Goal: Transaction & Acquisition: Purchase product/service

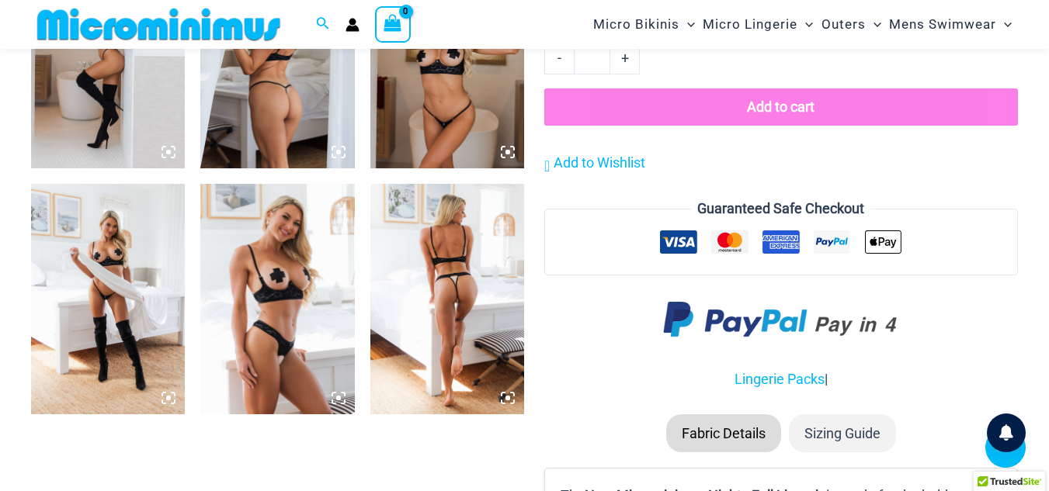
scroll to position [1703, 0]
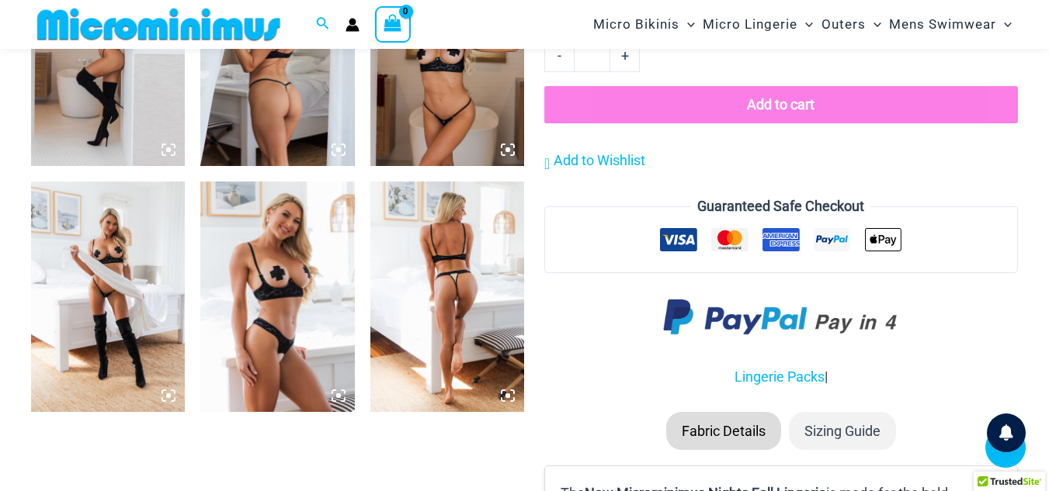
click at [477, 232] on img at bounding box center [447, 297] width 154 height 231
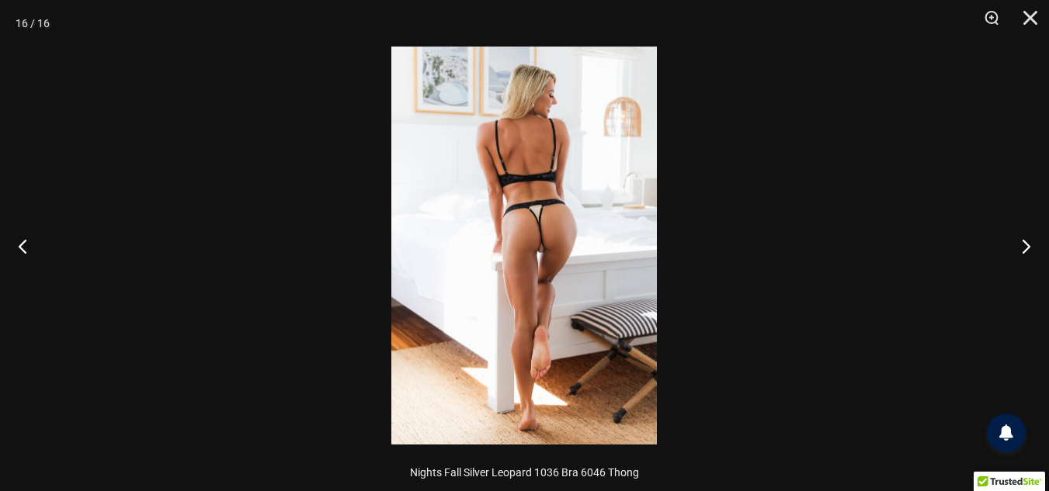
click at [499, 231] on img at bounding box center [524, 246] width 266 height 398
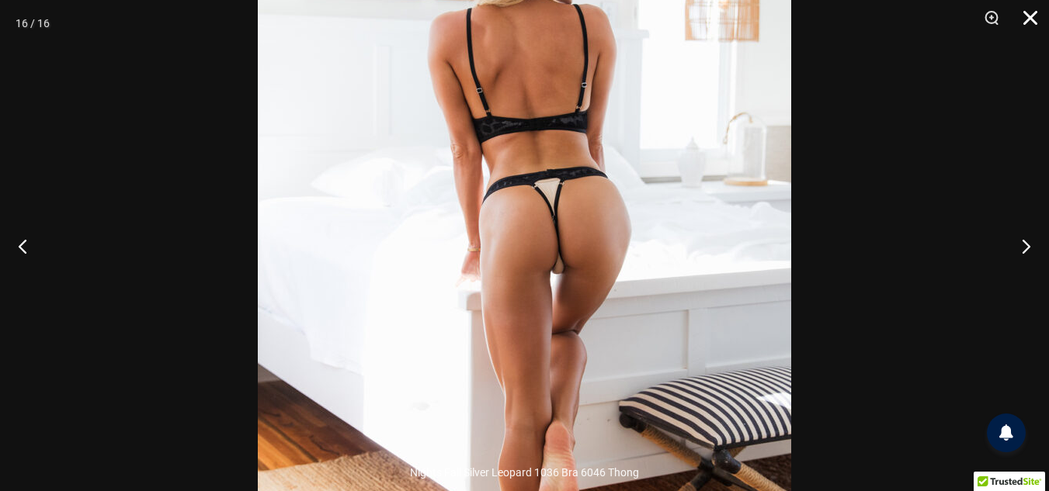
click at [1027, 15] on button "Close" at bounding box center [1024, 23] width 39 height 47
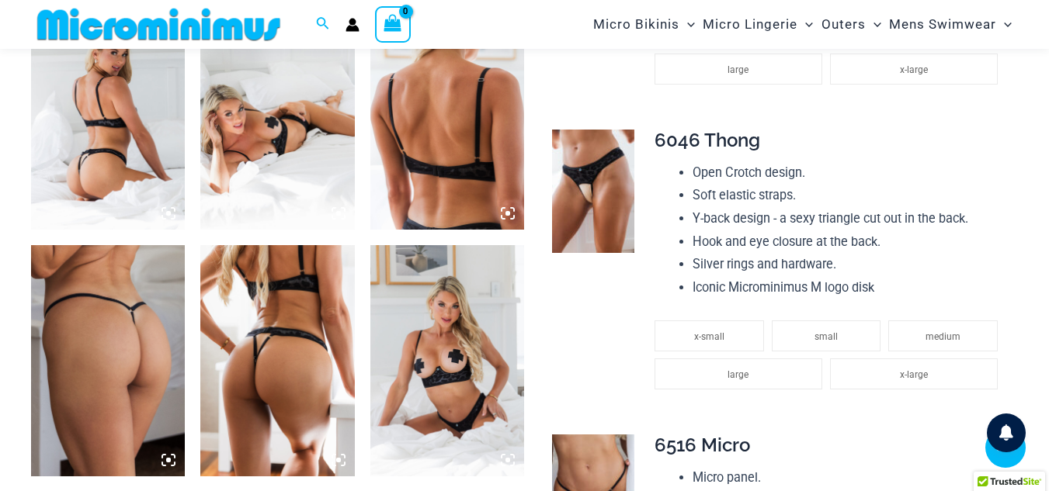
scroll to position [879, 0]
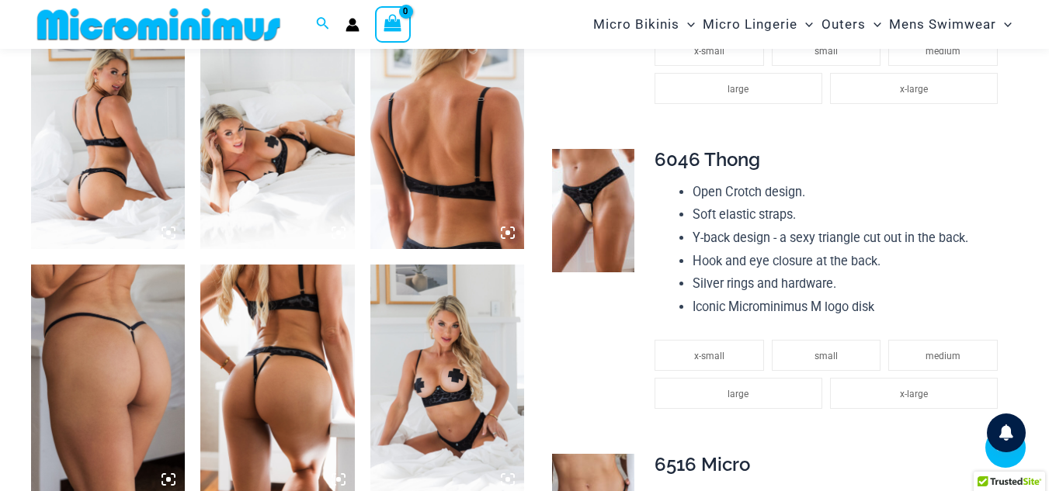
click at [91, 116] on img at bounding box center [108, 134] width 154 height 231
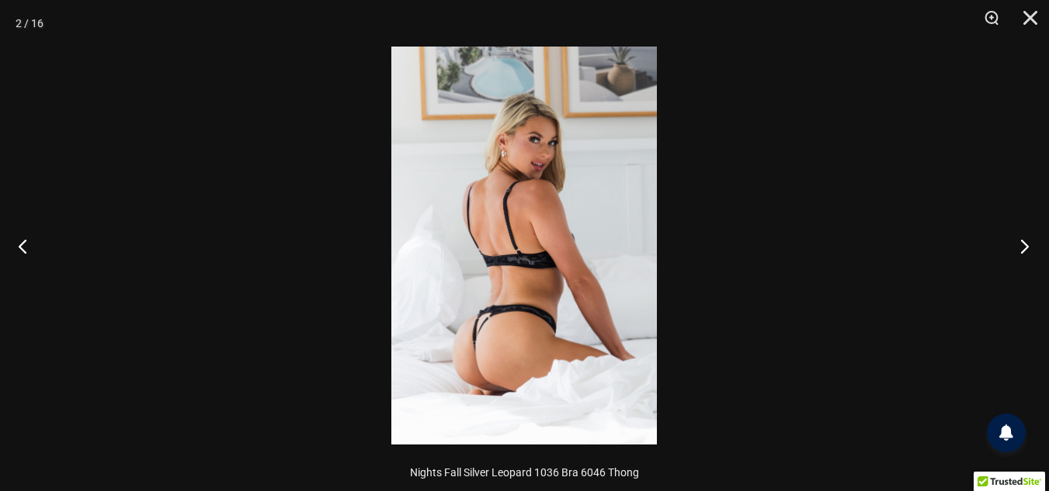
click at [1018, 243] on button "Next" at bounding box center [1020, 246] width 58 height 78
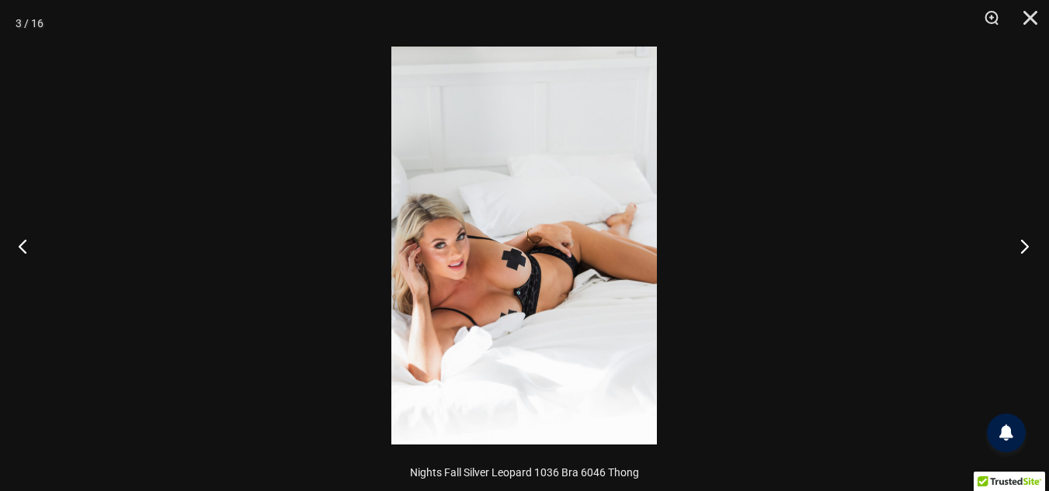
click at [1018, 243] on button "Next" at bounding box center [1020, 246] width 58 height 78
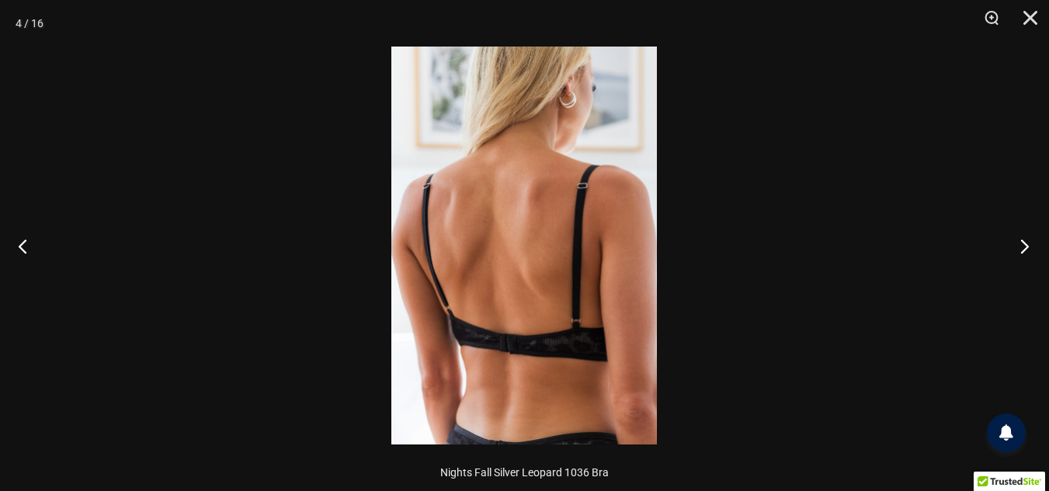
click at [1018, 243] on button "Next" at bounding box center [1020, 246] width 58 height 78
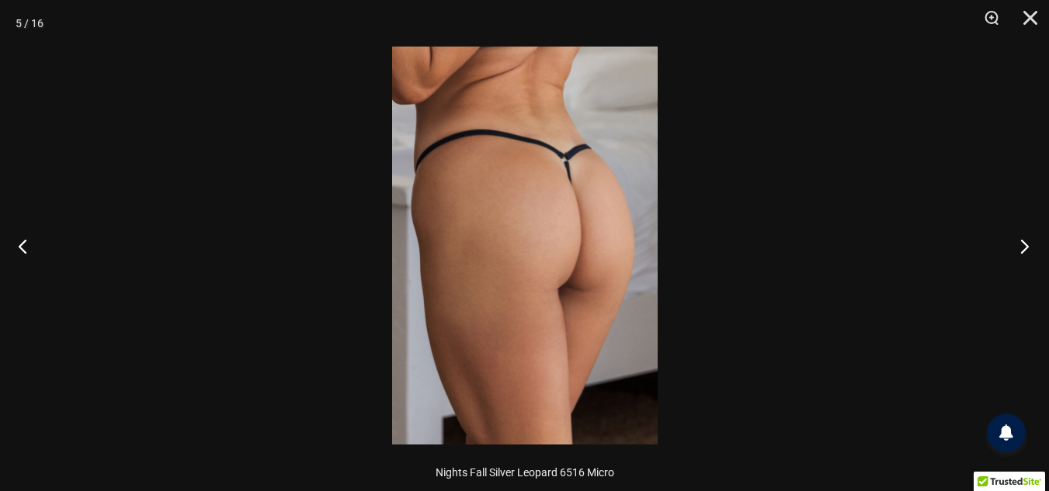
click at [1018, 243] on button "Next" at bounding box center [1020, 246] width 58 height 78
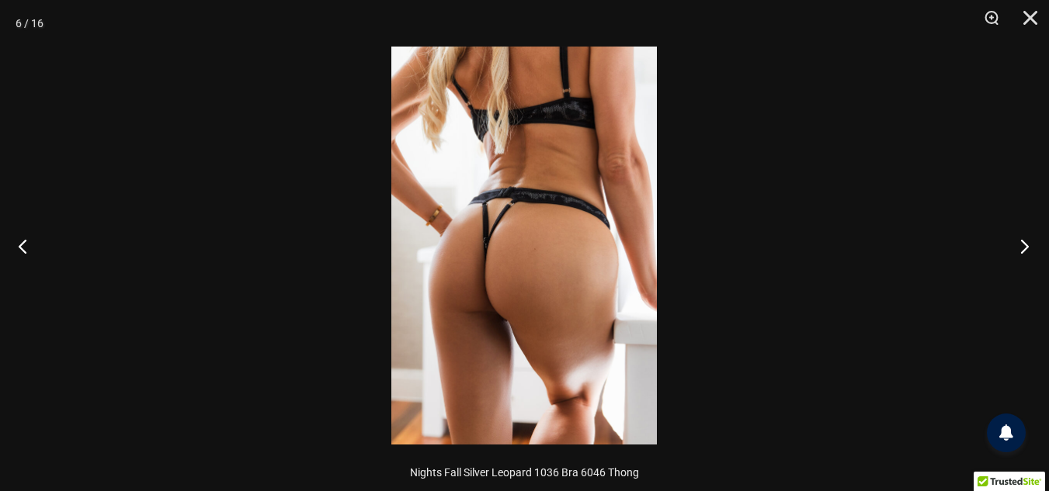
click at [1018, 243] on button "Next" at bounding box center [1020, 246] width 58 height 78
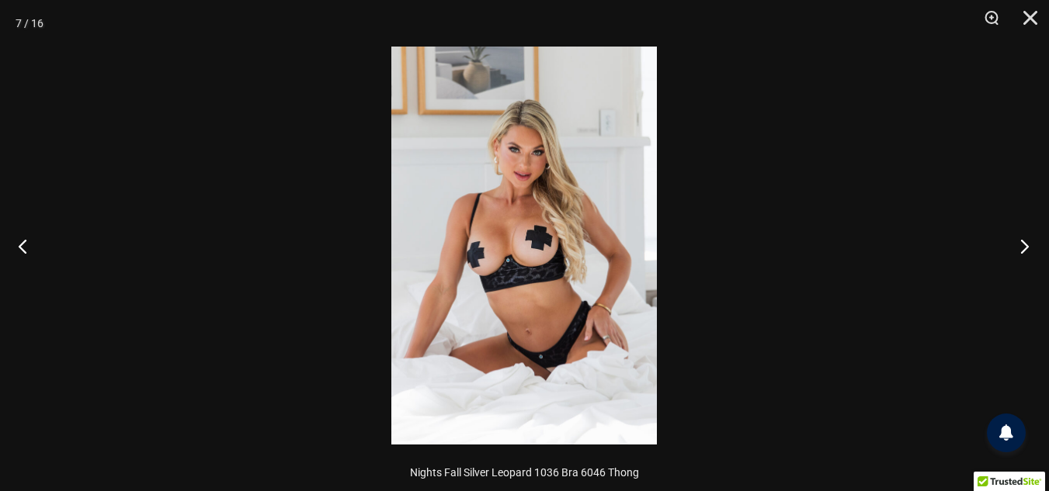
click at [1018, 243] on button "Next" at bounding box center [1020, 246] width 58 height 78
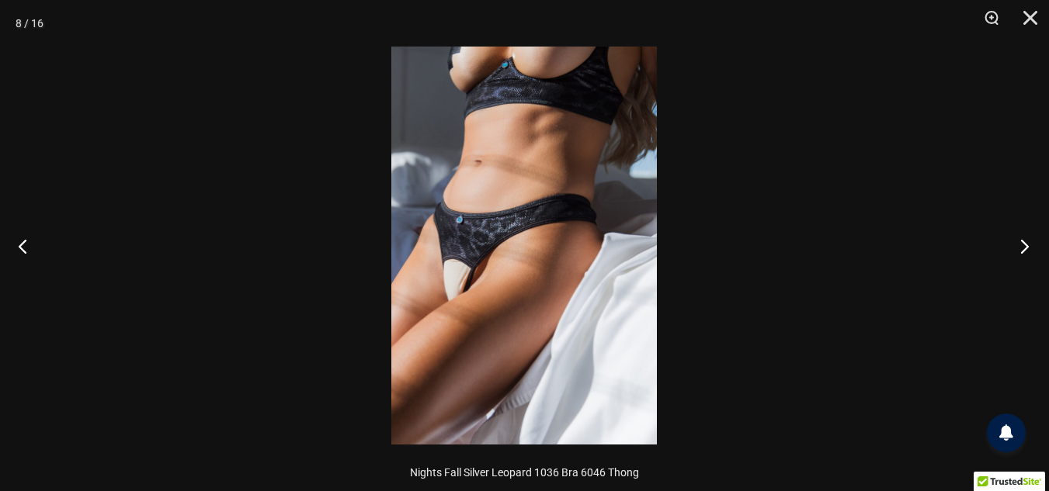
click at [1018, 243] on button "Next" at bounding box center [1020, 246] width 58 height 78
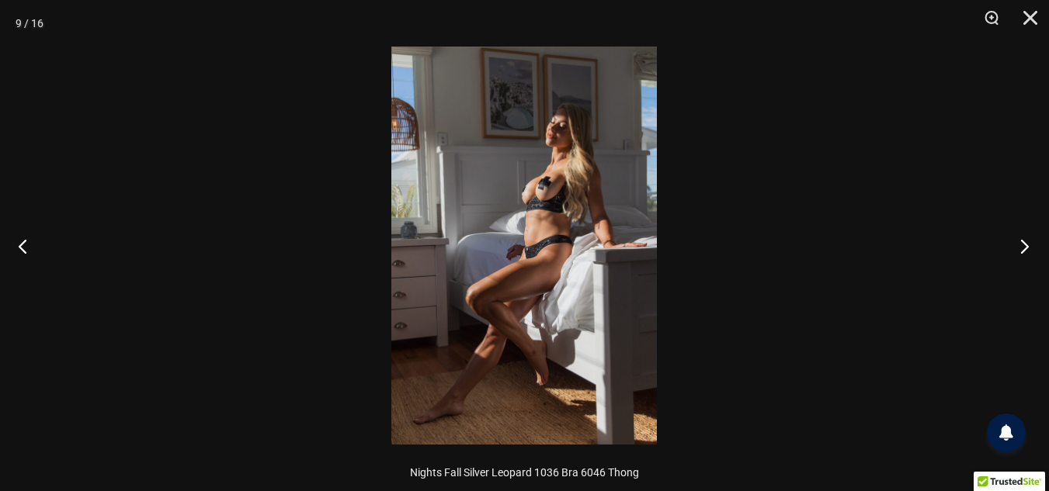
click at [1018, 243] on button "Next" at bounding box center [1020, 246] width 58 height 78
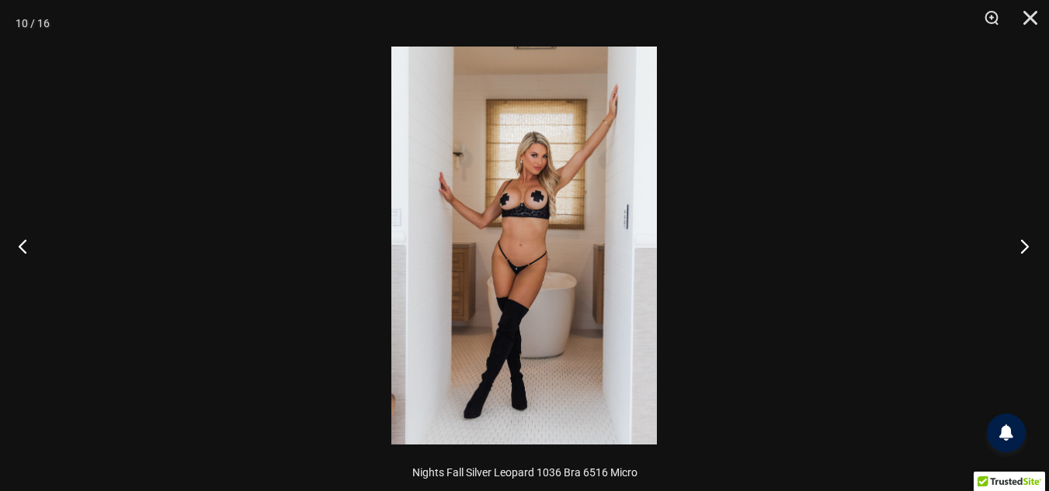
click at [1018, 243] on button "Next" at bounding box center [1020, 246] width 58 height 78
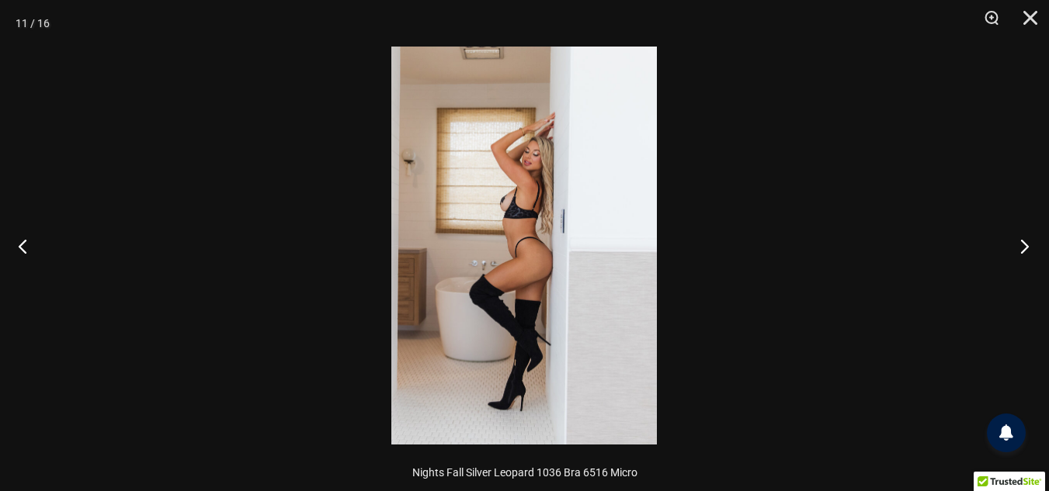
click at [1018, 243] on button "Next" at bounding box center [1020, 246] width 58 height 78
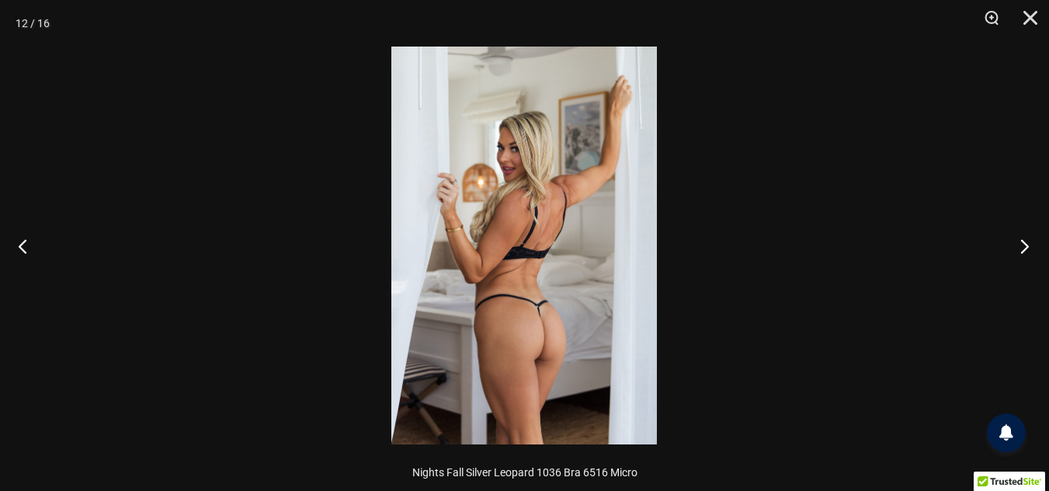
click at [1018, 243] on button "Next" at bounding box center [1020, 246] width 58 height 78
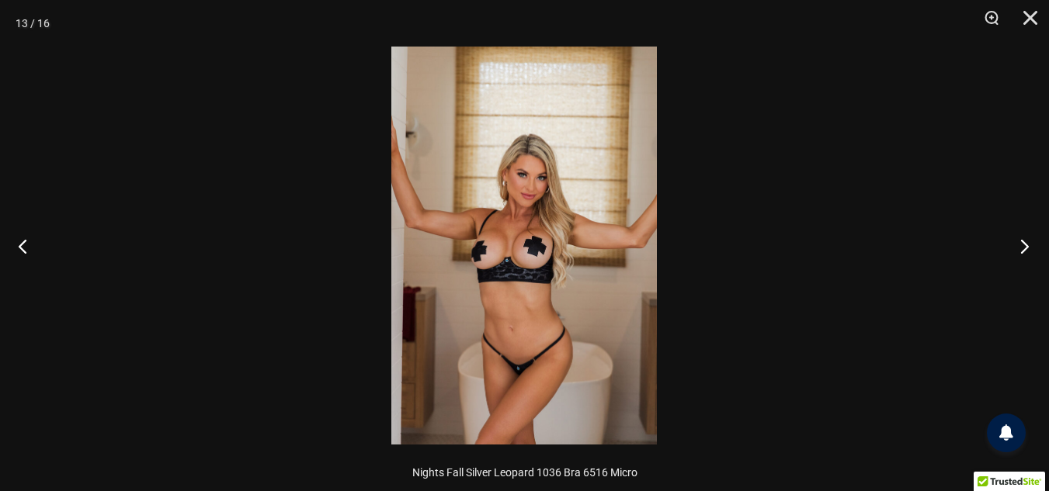
click at [1018, 243] on button "Next" at bounding box center [1020, 246] width 58 height 78
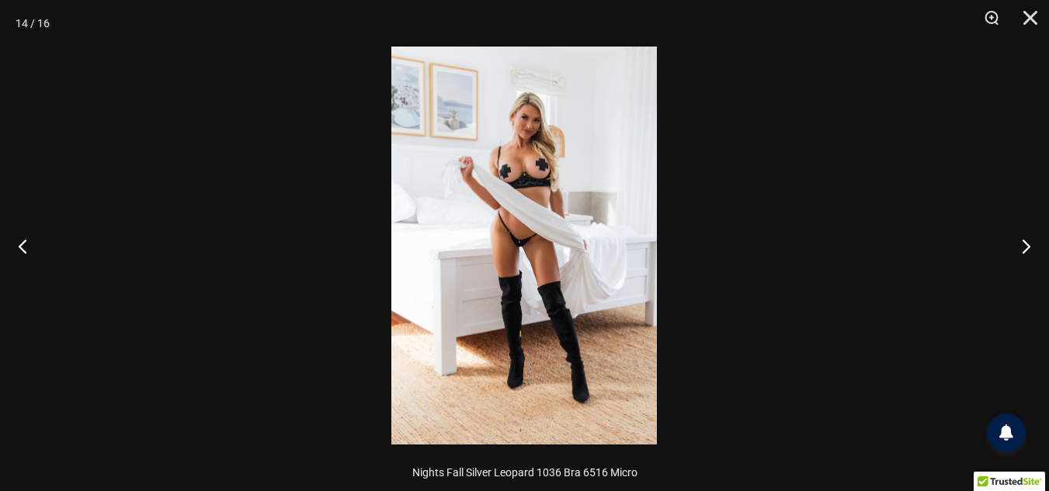
click at [622, 226] on img at bounding box center [524, 246] width 266 height 398
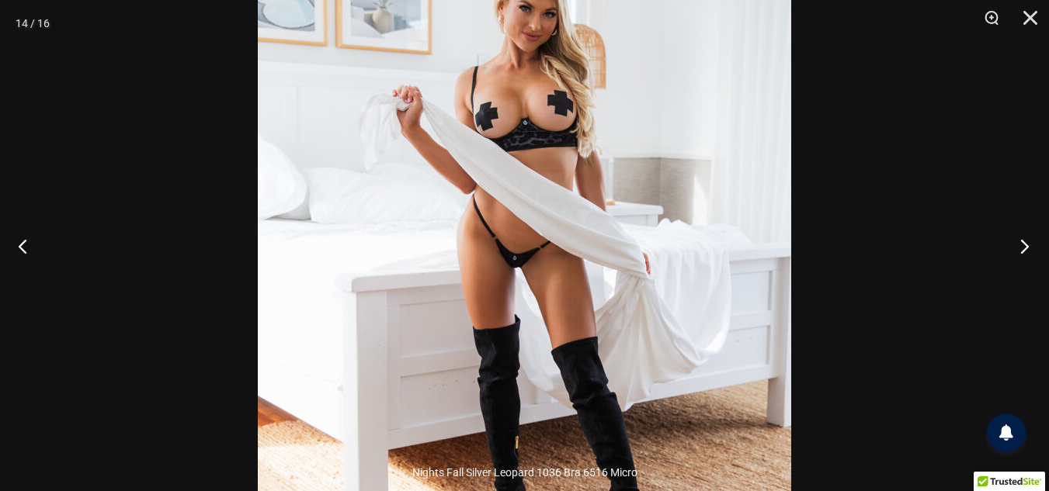
click at [1019, 241] on button "Next" at bounding box center [1020, 246] width 58 height 78
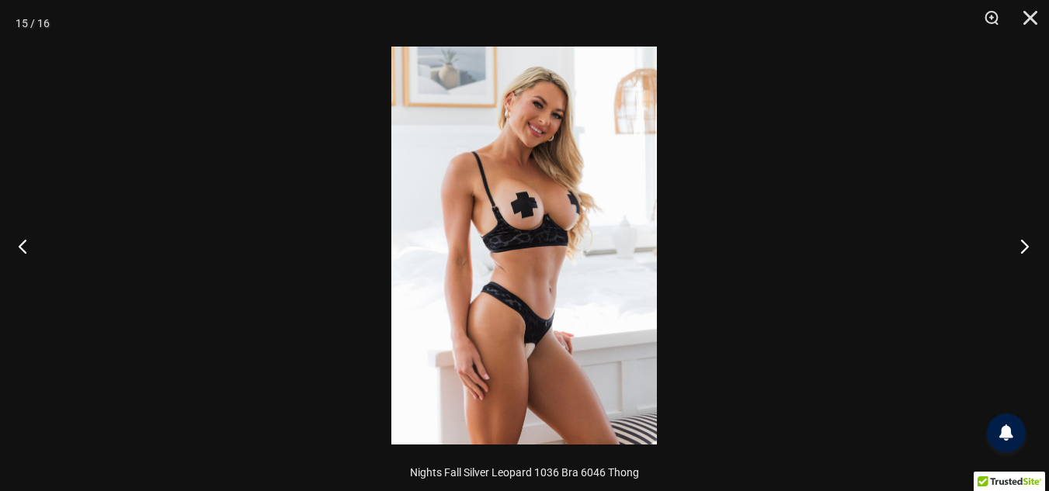
click at [1019, 241] on button "Next" at bounding box center [1020, 246] width 58 height 78
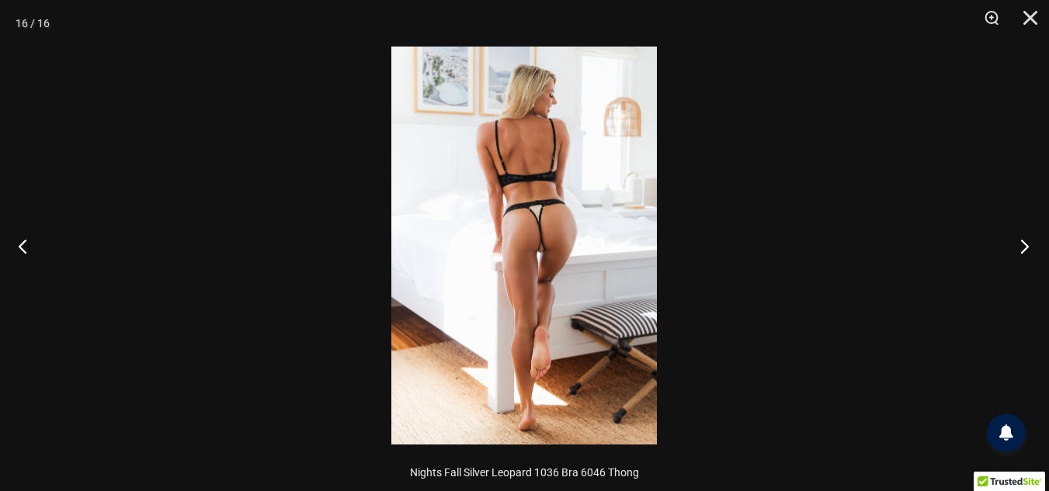
click at [1019, 241] on button "Next" at bounding box center [1020, 246] width 58 height 78
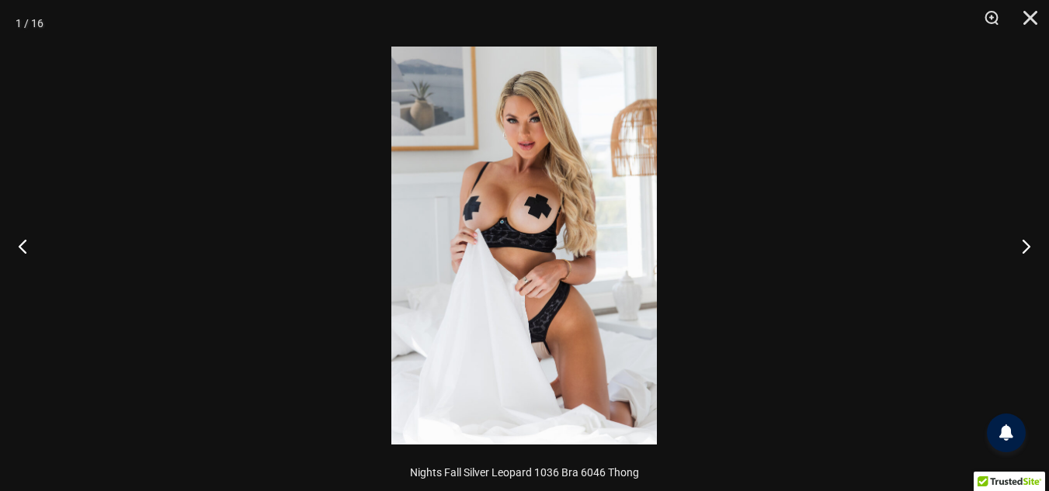
click at [630, 256] on img at bounding box center [524, 246] width 266 height 398
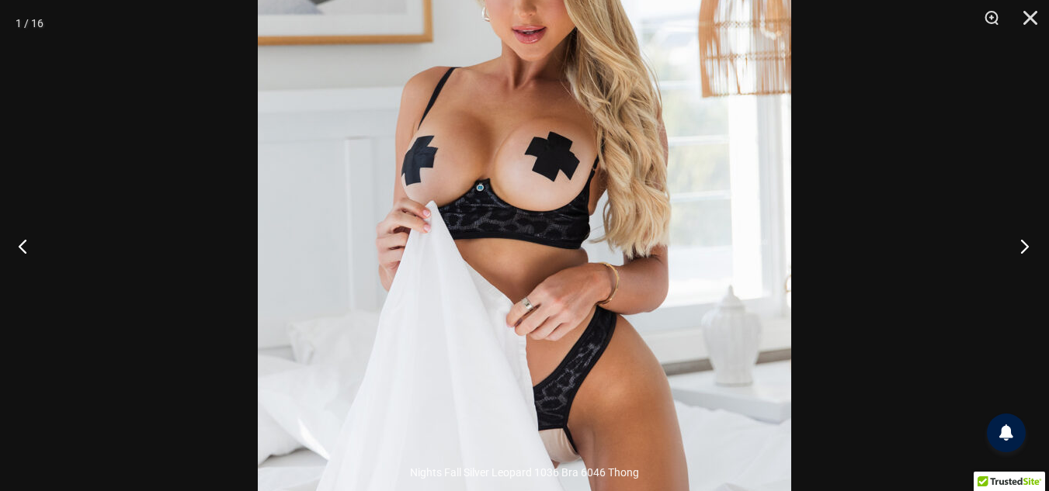
click at [1025, 244] on button "Next" at bounding box center [1020, 246] width 58 height 78
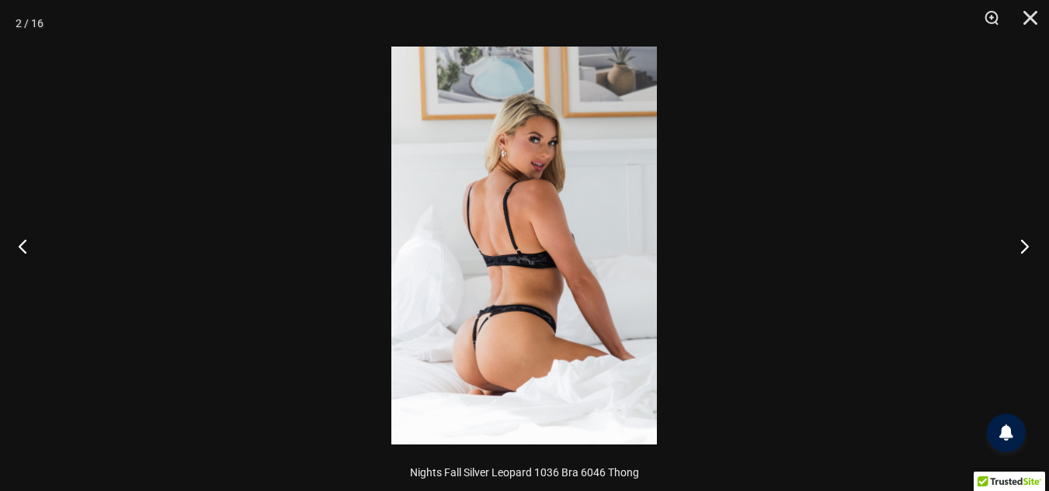
click at [1025, 244] on button "Next" at bounding box center [1020, 246] width 58 height 78
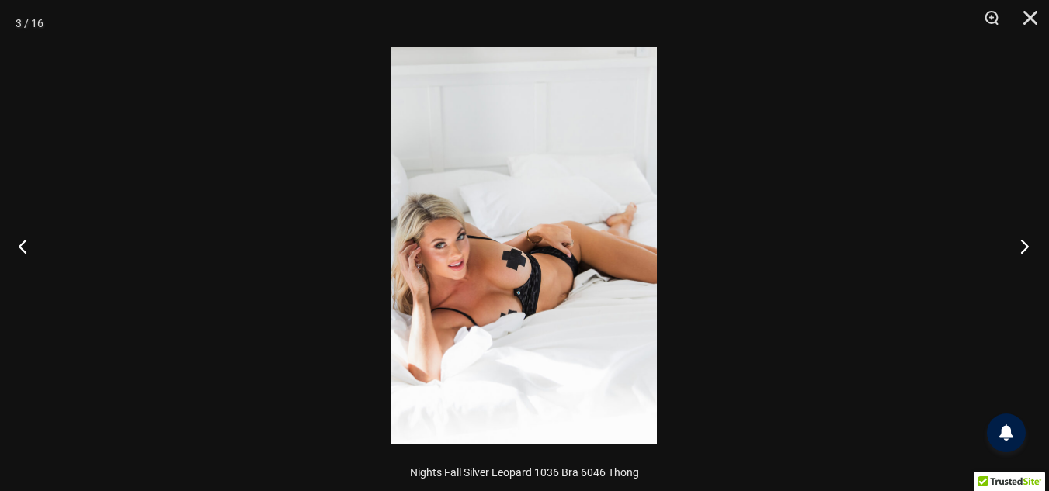
click at [1025, 244] on button "Next" at bounding box center [1020, 246] width 58 height 78
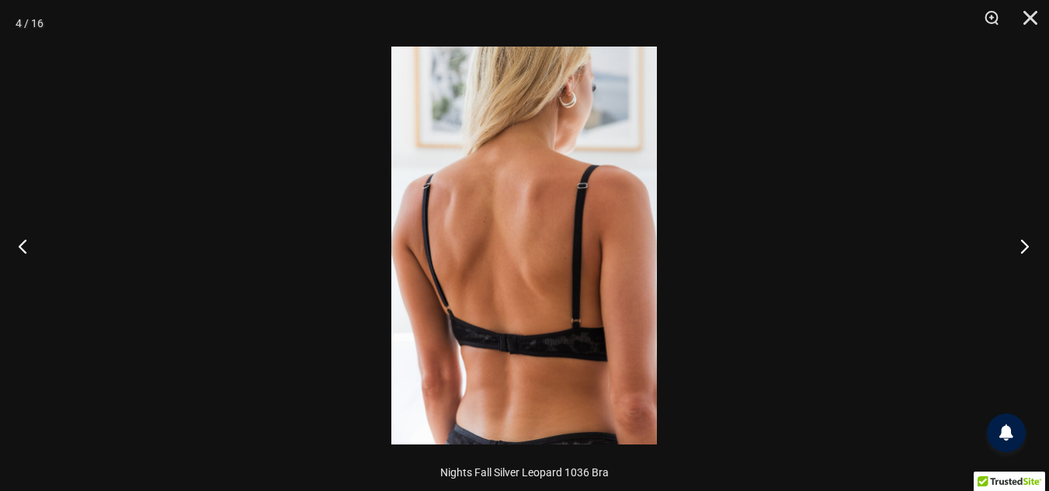
click at [1025, 244] on button "Next" at bounding box center [1020, 246] width 58 height 78
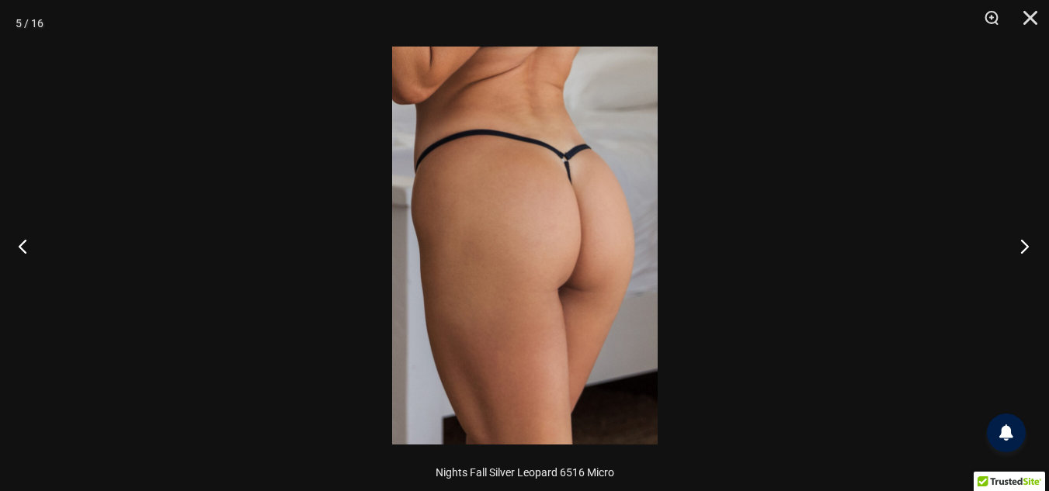
click at [1025, 244] on button "Next" at bounding box center [1020, 246] width 58 height 78
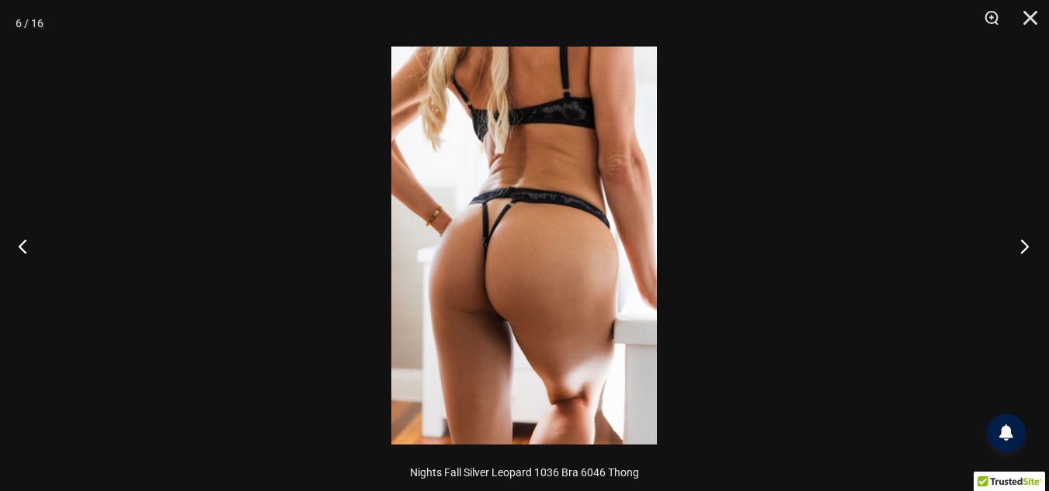
click at [1025, 244] on button "Next" at bounding box center [1020, 246] width 58 height 78
